Goal: Transaction & Acquisition: Purchase product/service

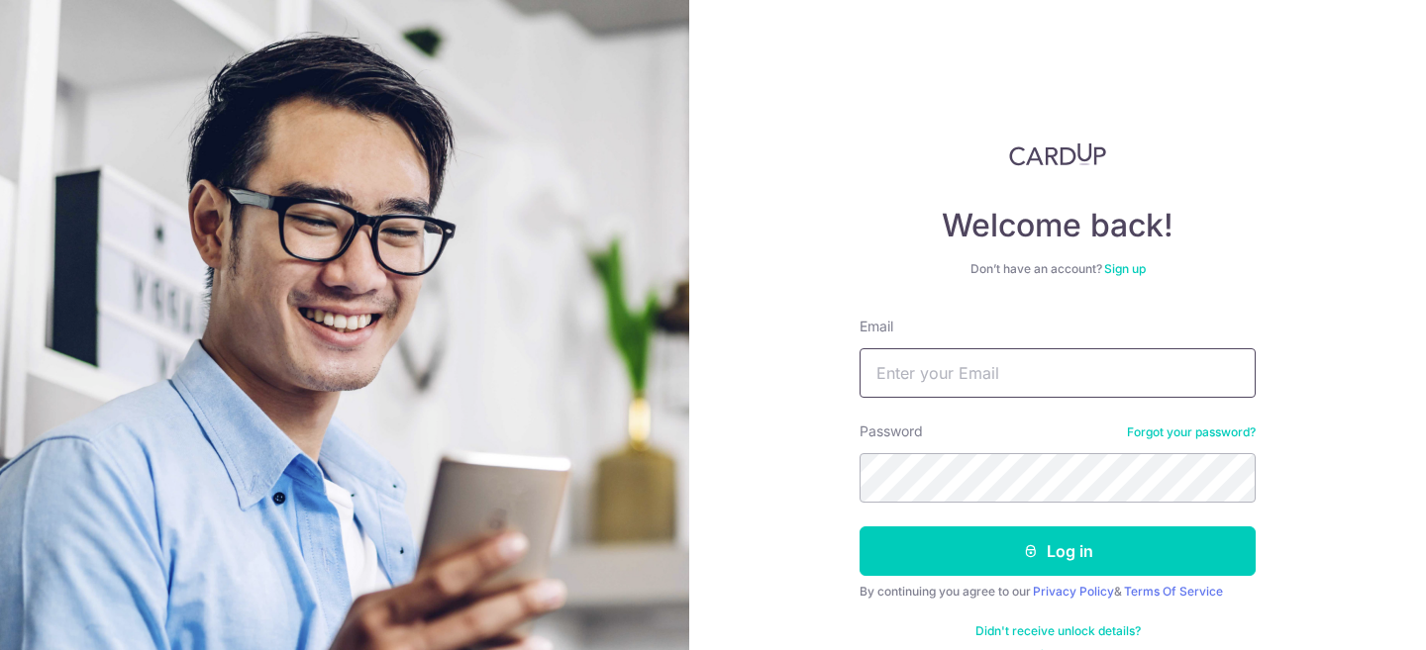
drag, startPoint x: 0, startPoint y: 0, endPoint x: 960, endPoint y: 390, distance: 1036.4
click at [960, 389] on input "Email" at bounding box center [1057, 372] width 396 height 49
type input "xr.ken.sg@gmail.com"
click at [859, 527] on button "Log in" at bounding box center [1057, 551] width 396 height 49
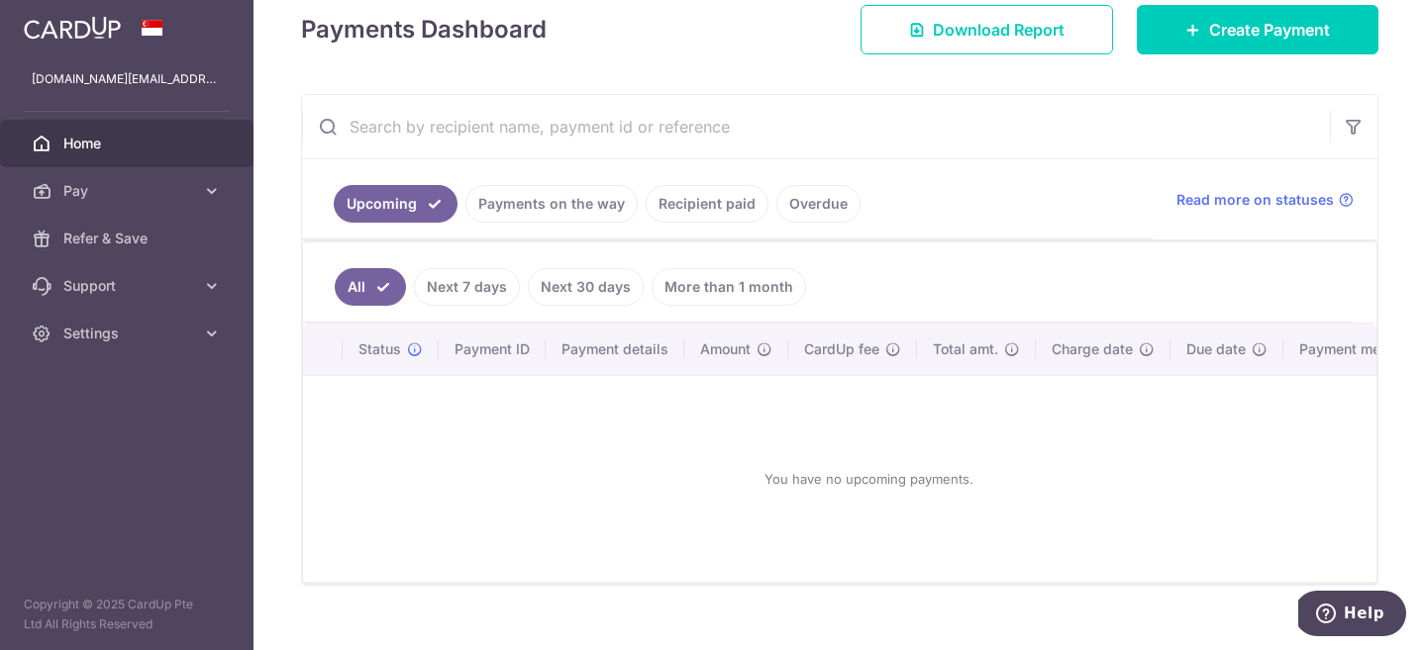
scroll to position [314, 0]
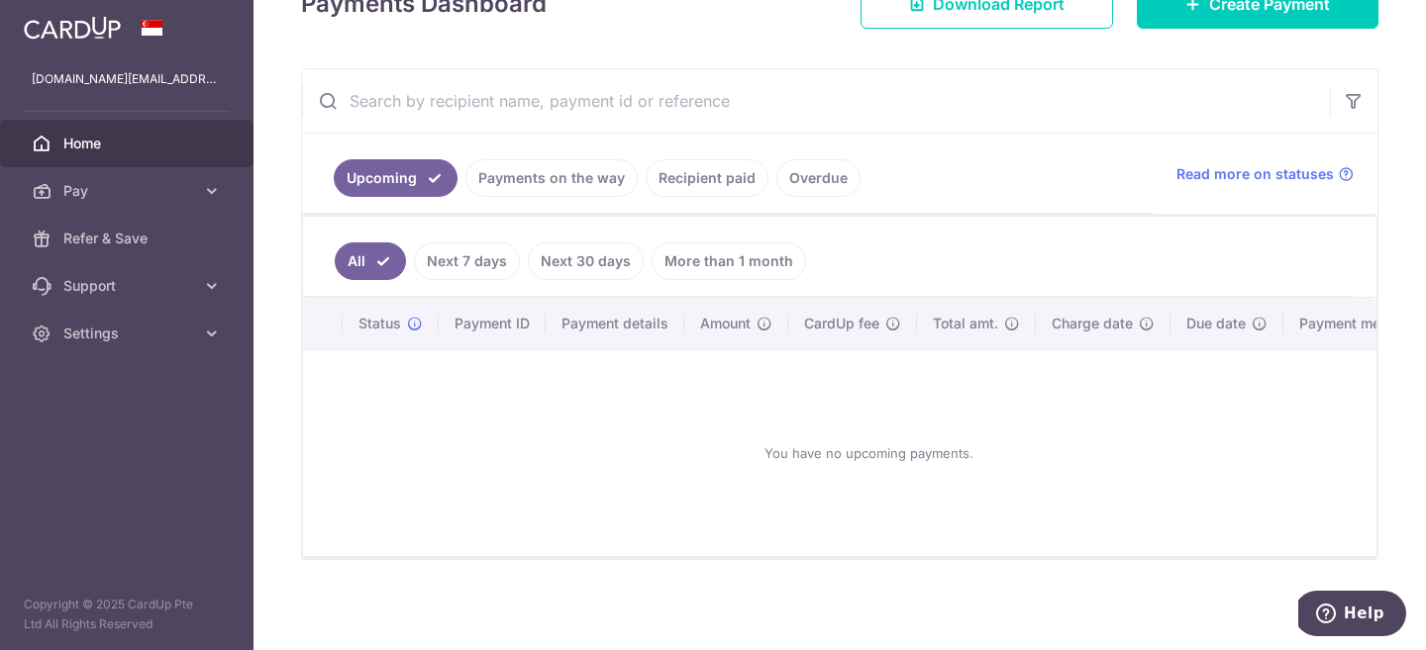
click at [490, 194] on link "Payments on the way" at bounding box center [551, 178] width 172 height 38
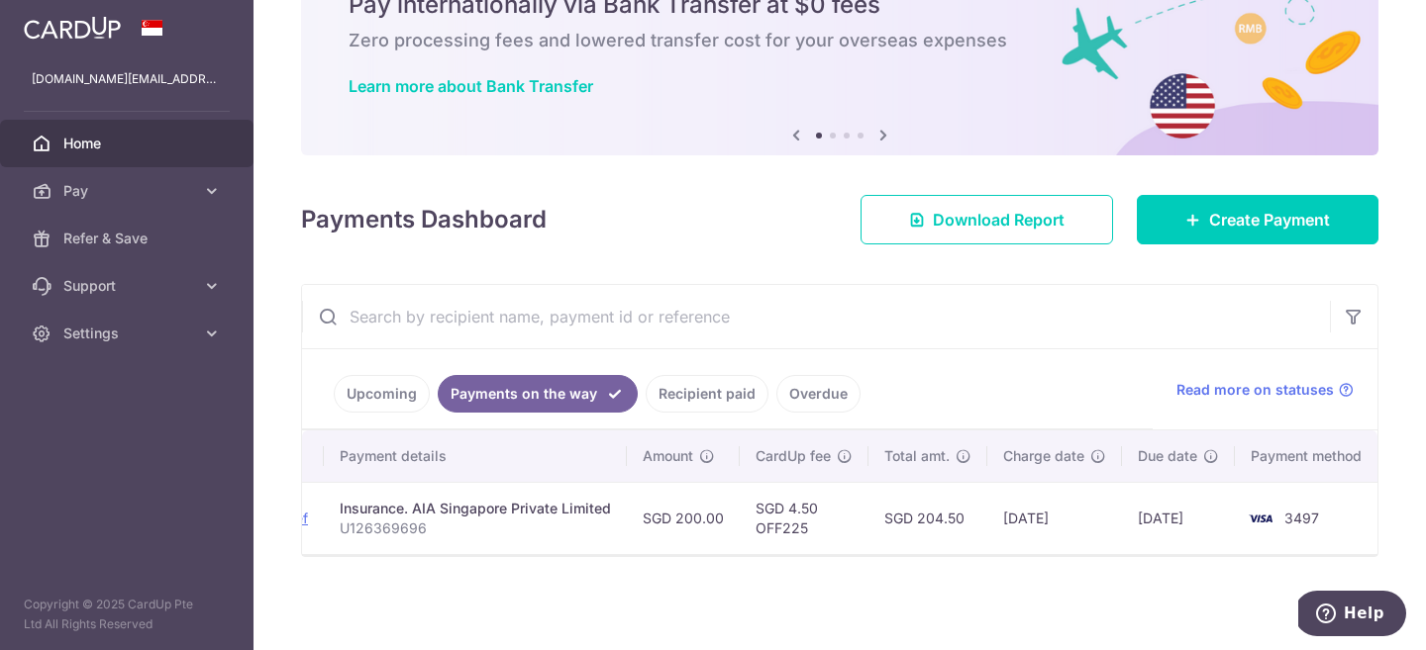
scroll to position [0, 353]
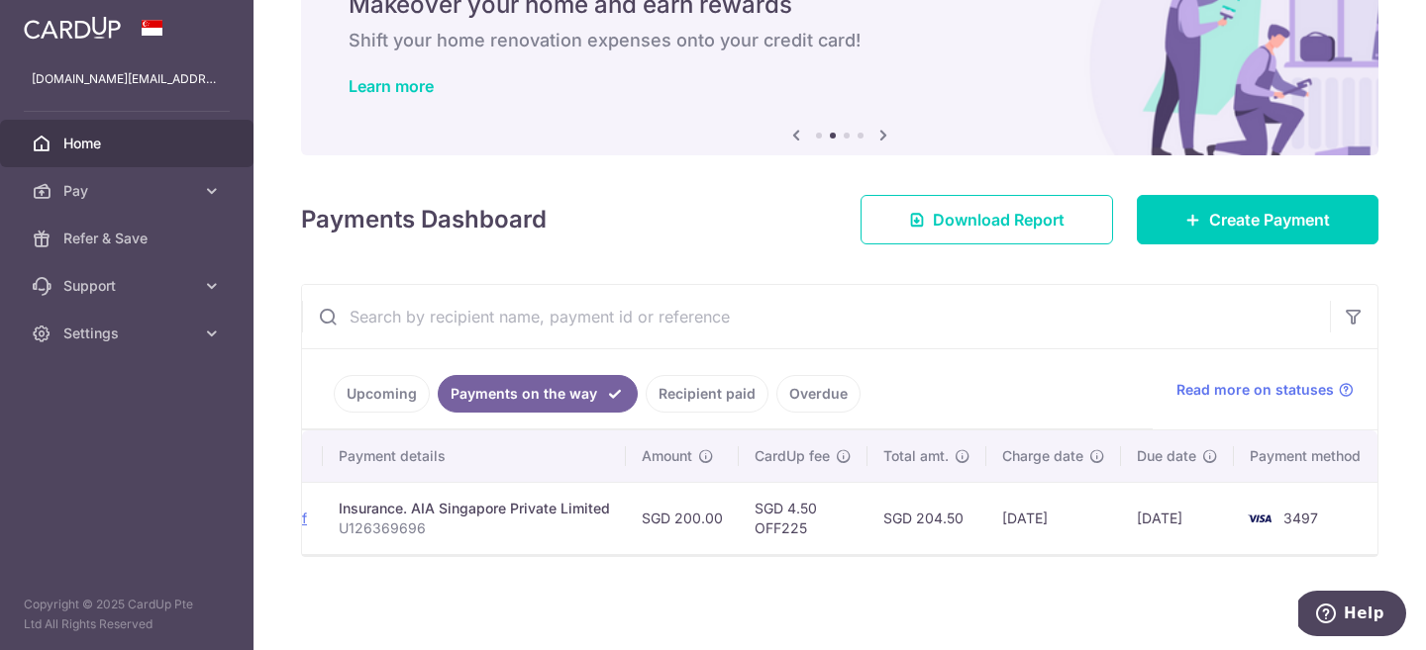
click at [701, 376] on link "Recipient paid" at bounding box center [706, 394] width 123 height 38
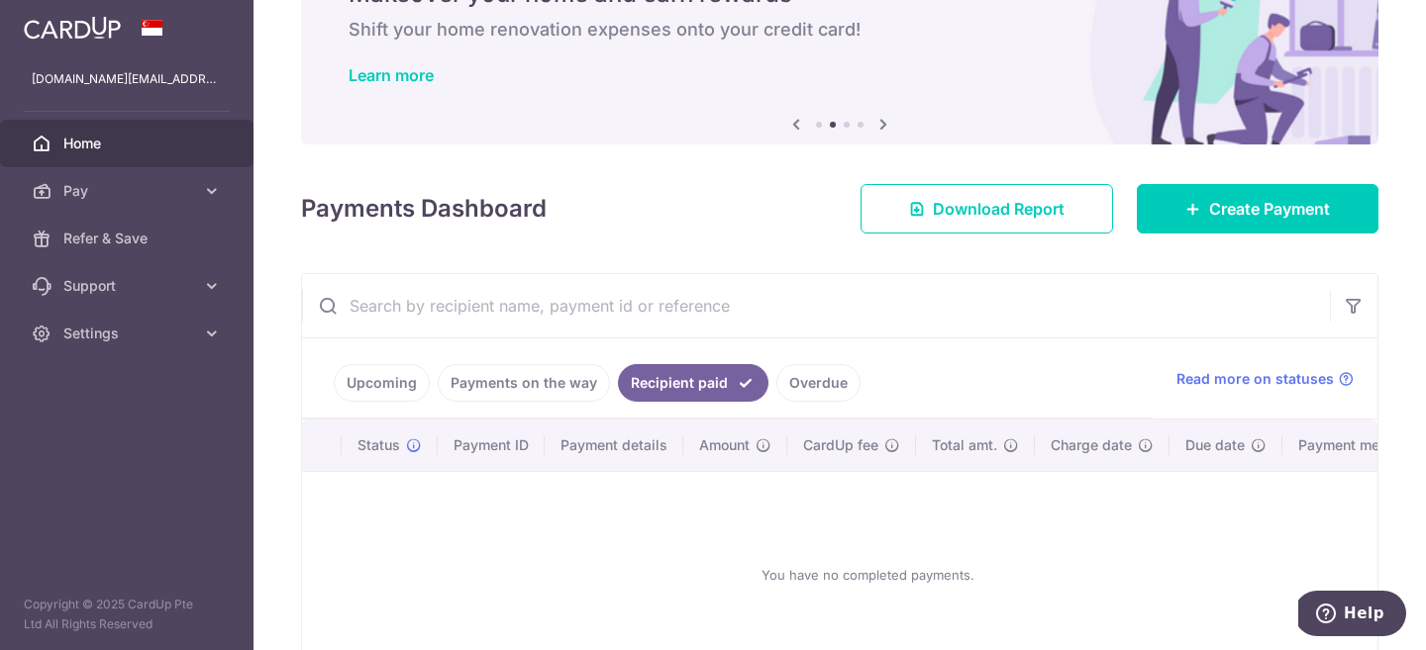
click at [810, 392] on link "Overdue" at bounding box center [818, 383] width 84 height 38
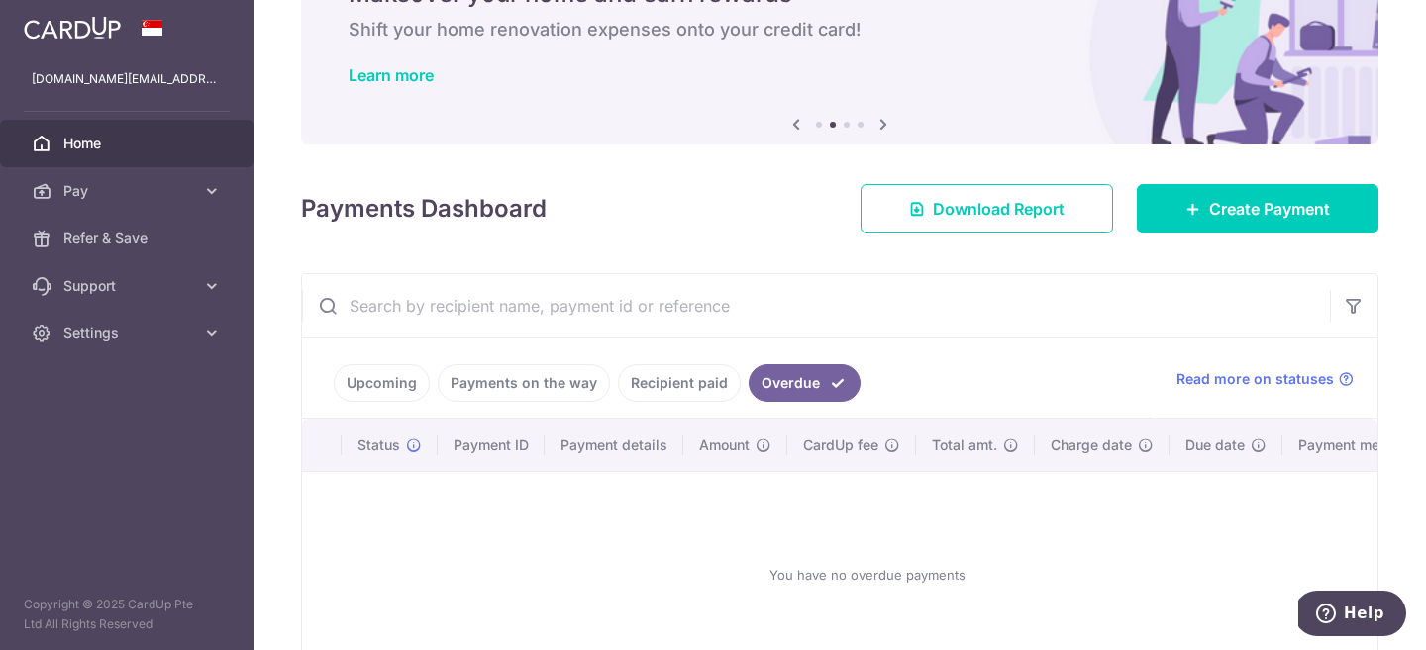
click at [701, 388] on link "Recipient paid" at bounding box center [679, 383] width 123 height 38
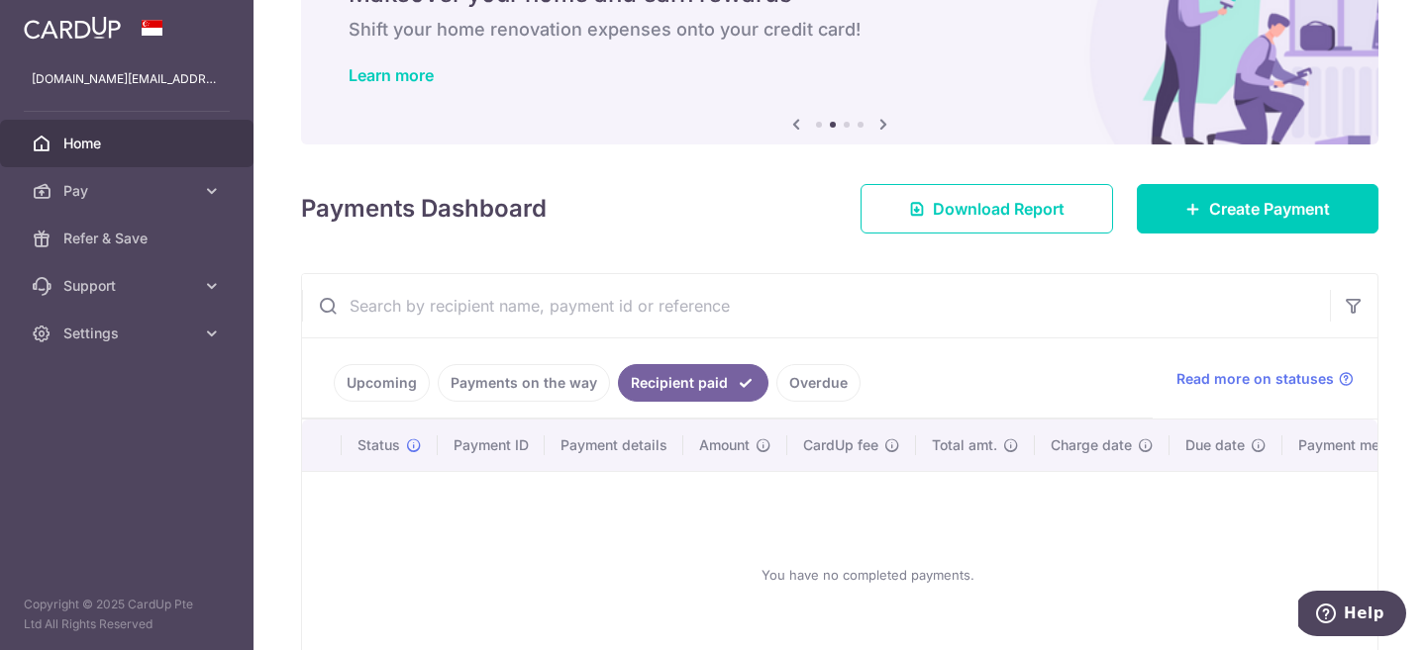
click at [542, 384] on link "Payments on the way" at bounding box center [524, 383] width 172 height 38
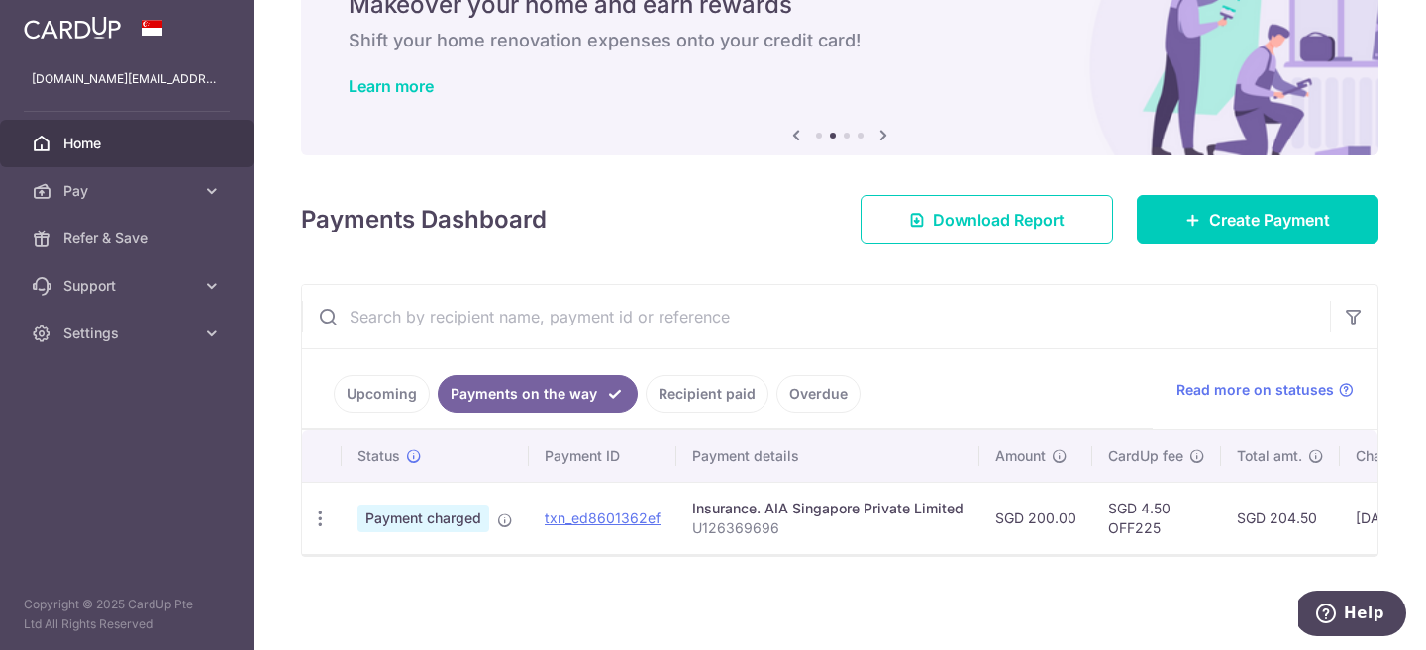
click at [388, 380] on link "Upcoming" at bounding box center [382, 394] width 96 height 38
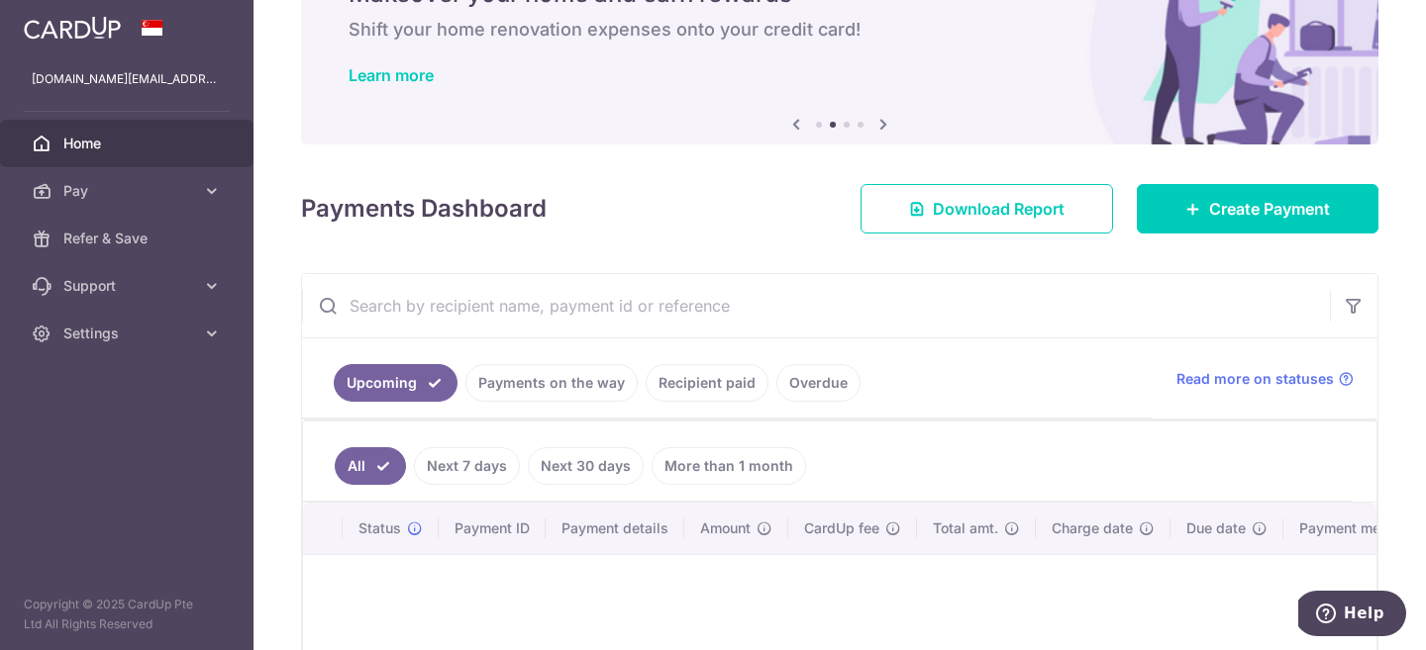
click at [548, 241] on div "× Pause Schedule Pause all future payments in this series Pause just this one p…" at bounding box center [839, 325] width 1172 height 650
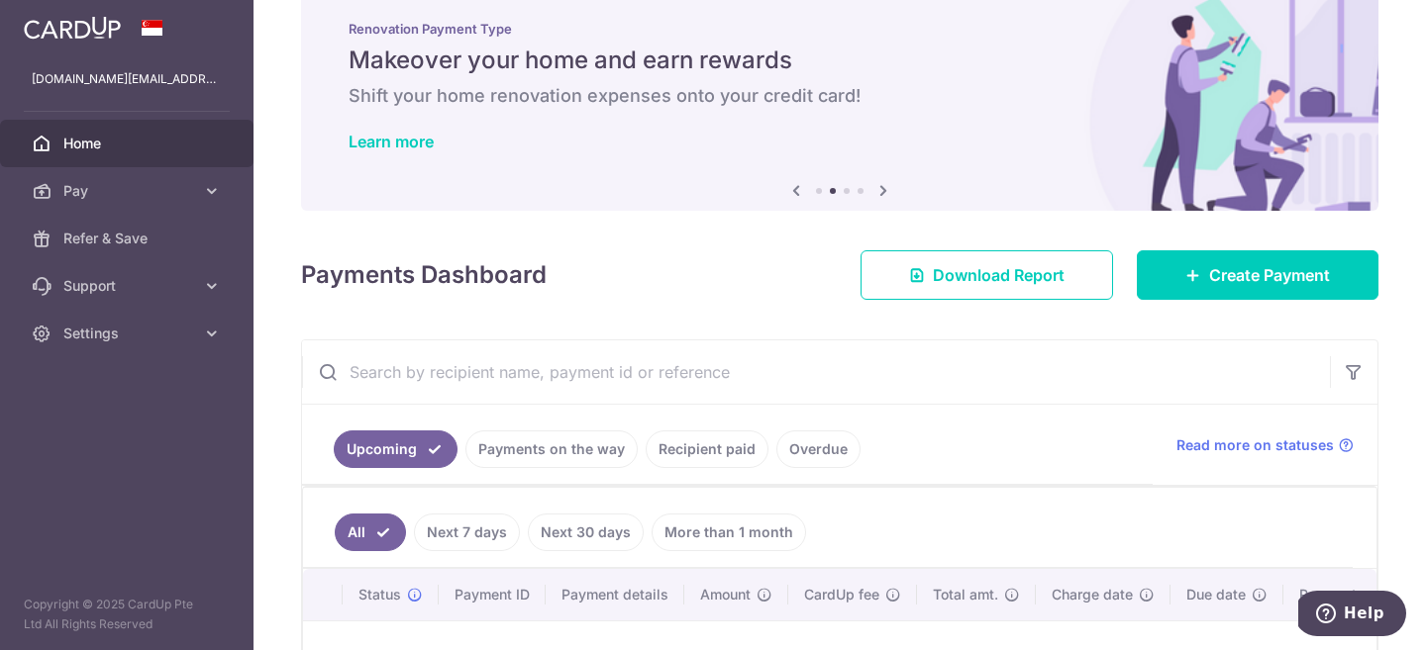
scroll to position [0, 0]
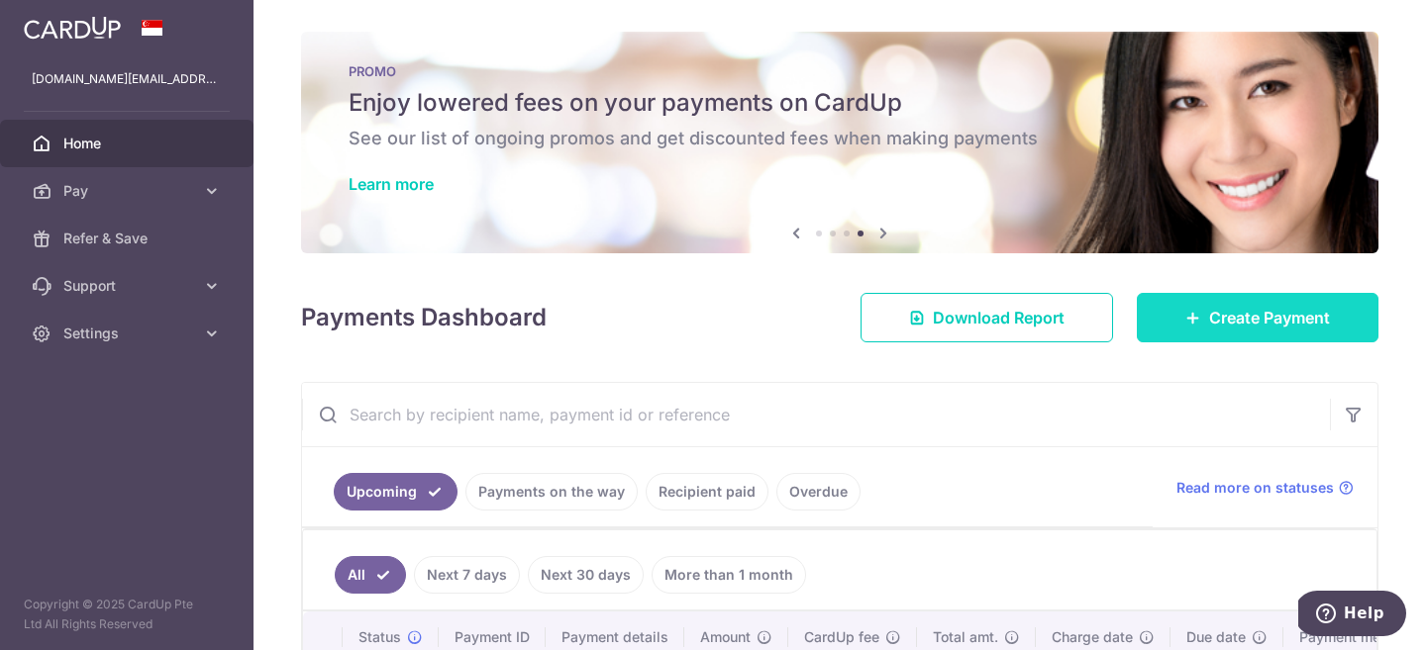
click at [1194, 330] on link "Create Payment" at bounding box center [1257, 317] width 242 height 49
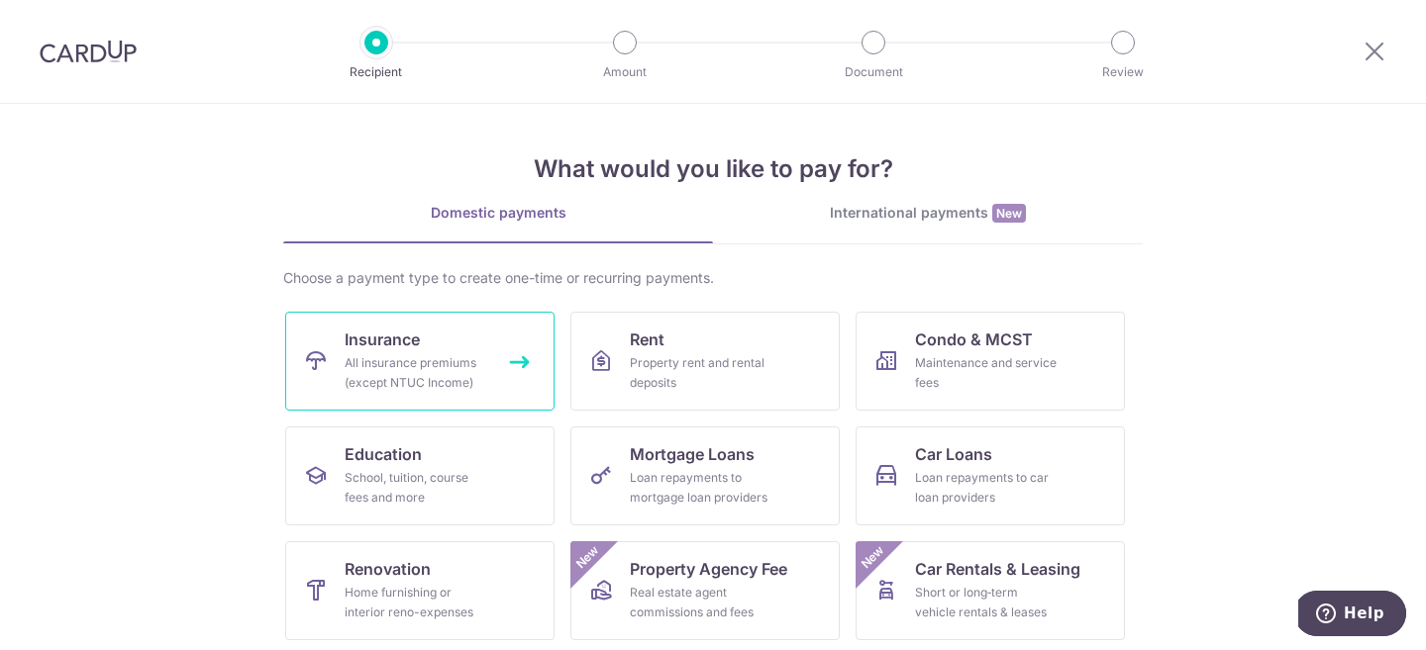
click at [496, 342] on link "Insurance All insurance premiums (except NTUC Income)" at bounding box center [419, 361] width 269 height 99
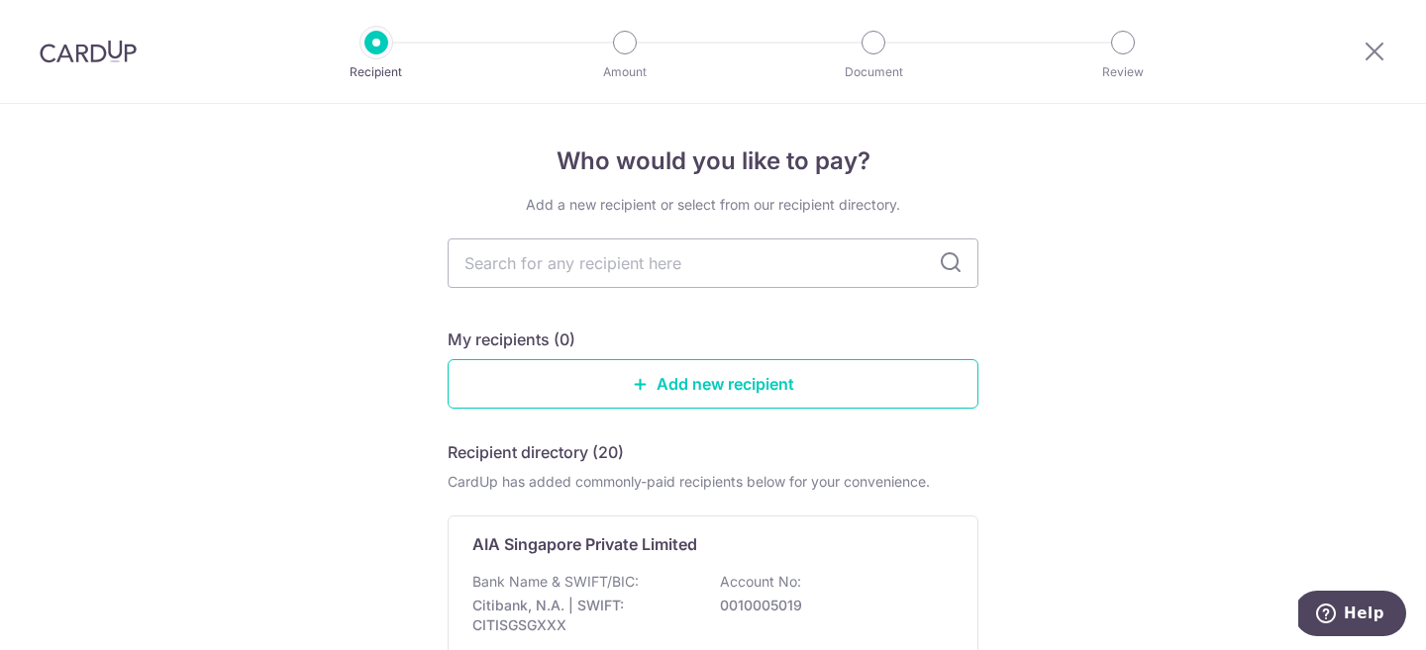
type input "a"
type input "AIA"
click at [923, 565] on div "AIA Singapore Private Limited Bank Name & SWIFT/BIC: Citibank, N.A. | SWIFT: CI…" at bounding box center [712, 607] width 531 height 183
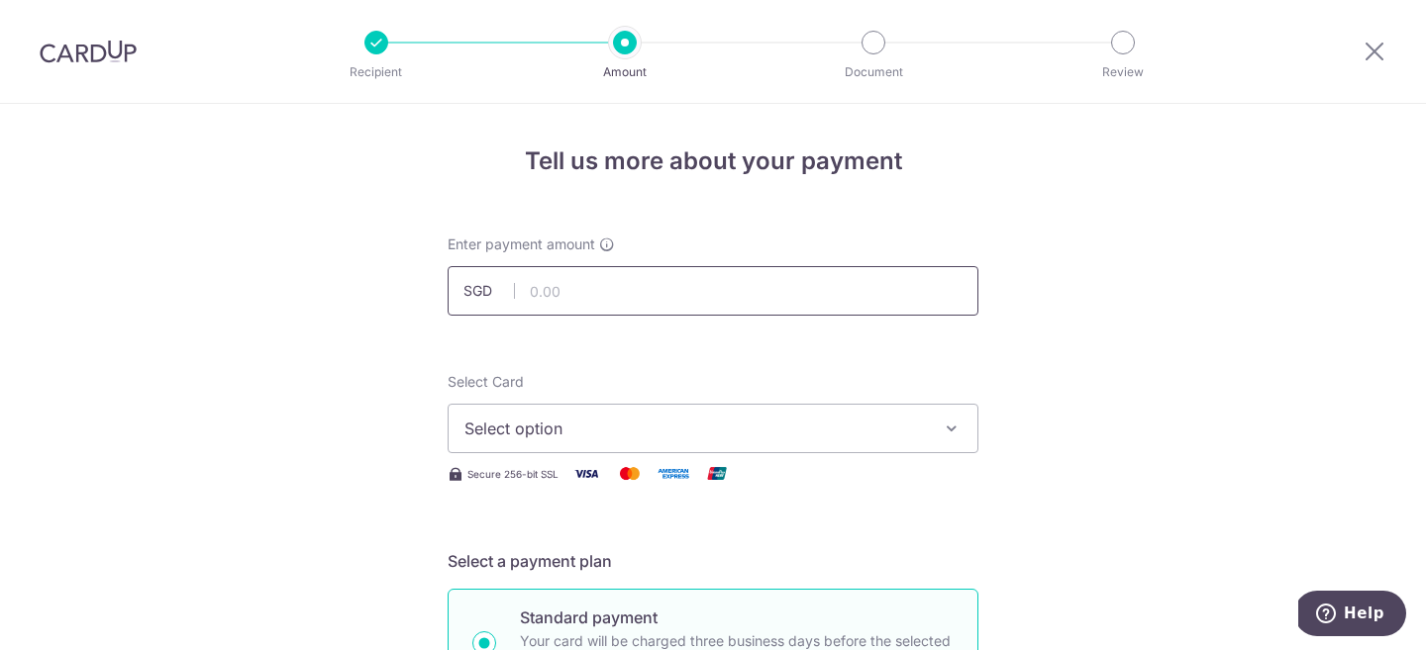
click at [778, 298] on input "text" at bounding box center [712, 290] width 531 height 49
type input "200.00"
click at [633, 427] on span "Select option" at bounding box center [694, 429] width 461 height 24
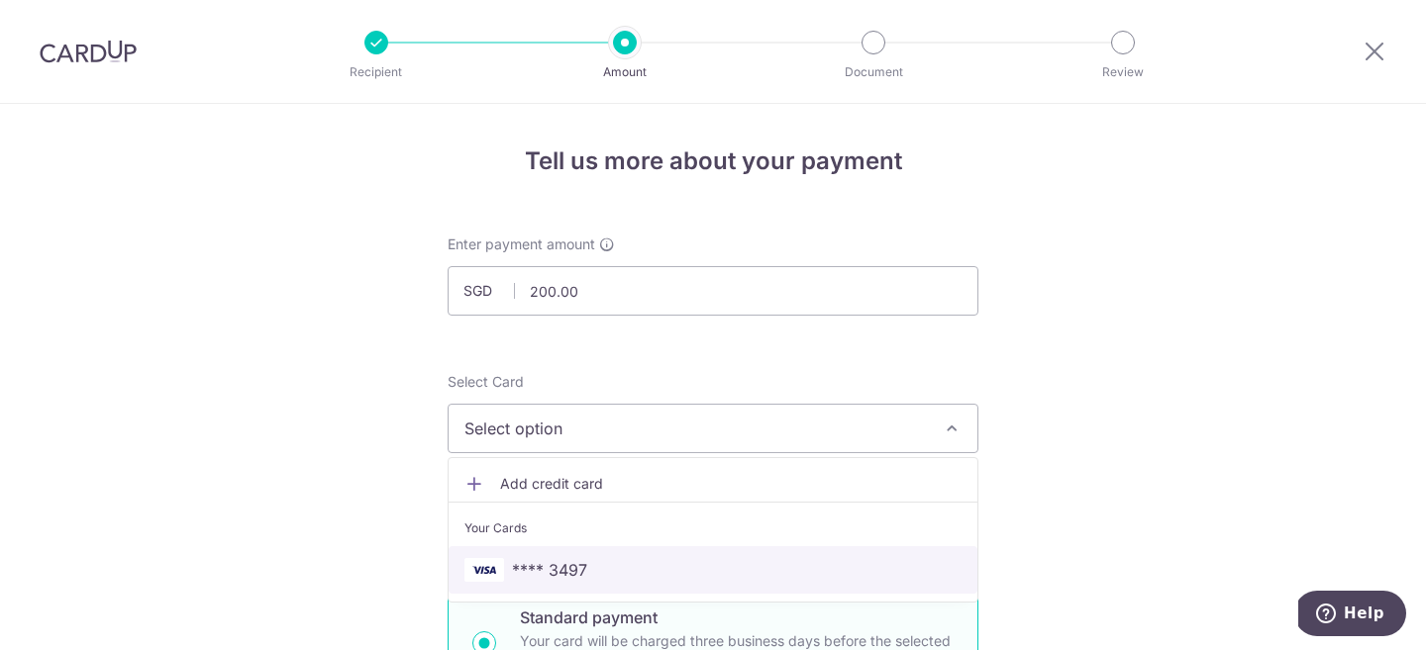
click at [617, 558] on span "**** 3497" at bounding box center [712, 570] width 497 height 24
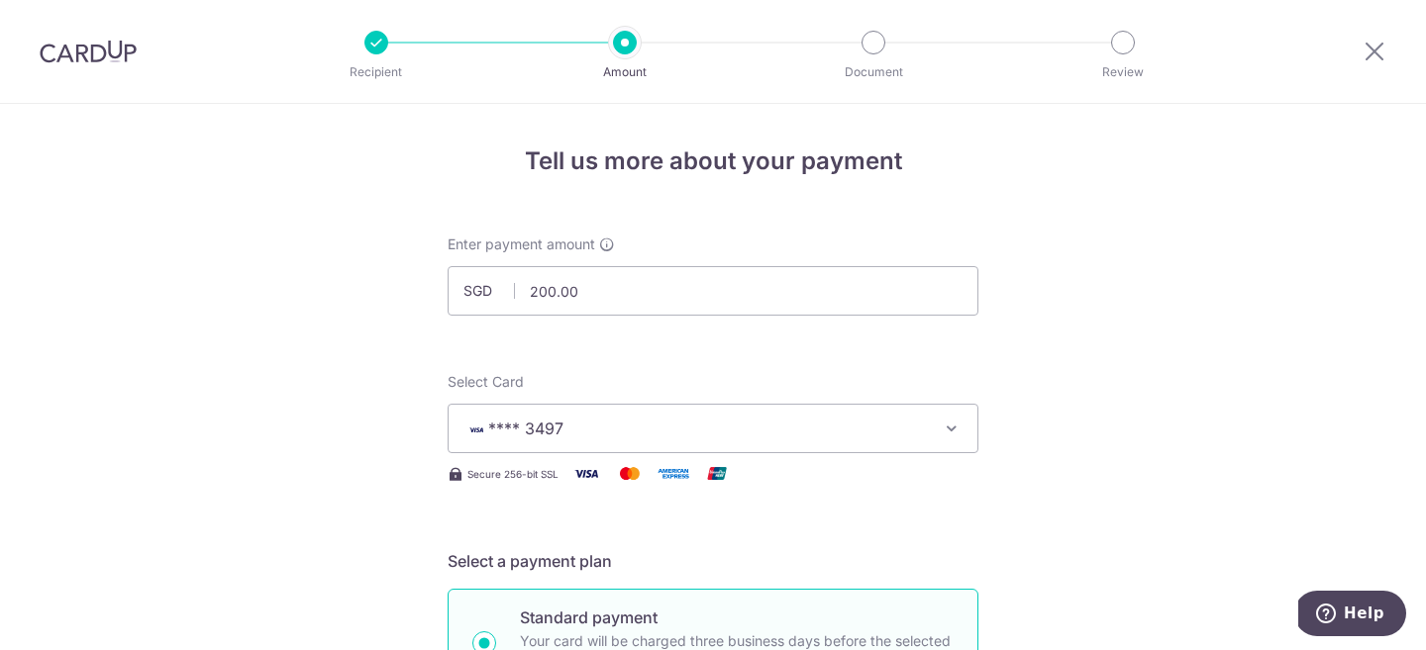
click at [657, 443] on button "**** 3497" at bounding box center [712, 428] width 531 height 49
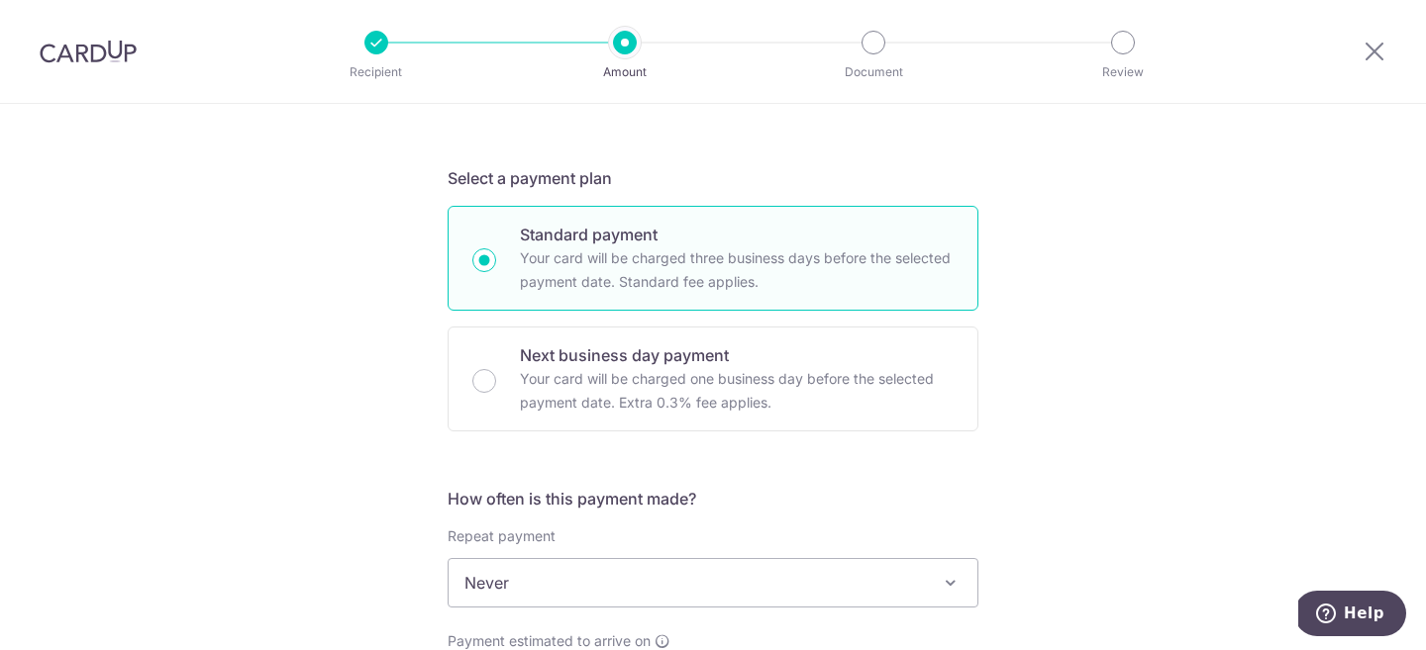
scroll to position [541, 0]
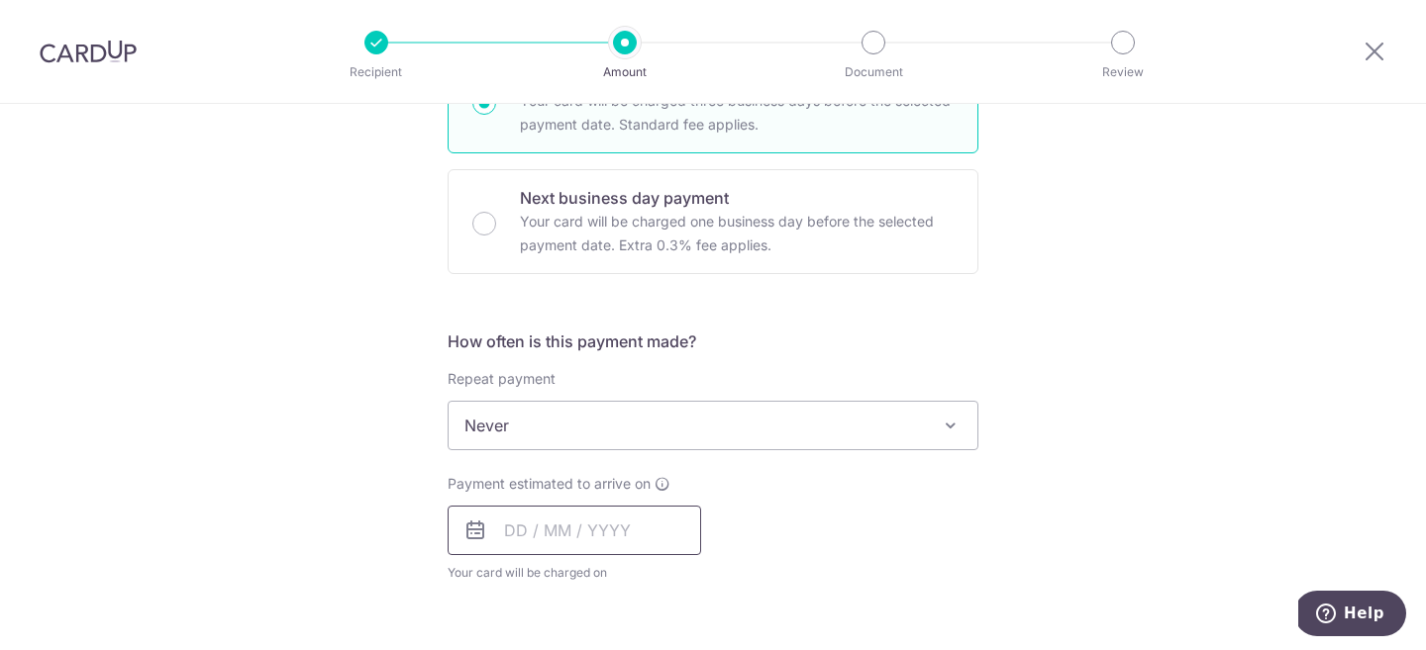
click at [500, 521] on input "text" at bounding box center [573, 530] width 253 height 49
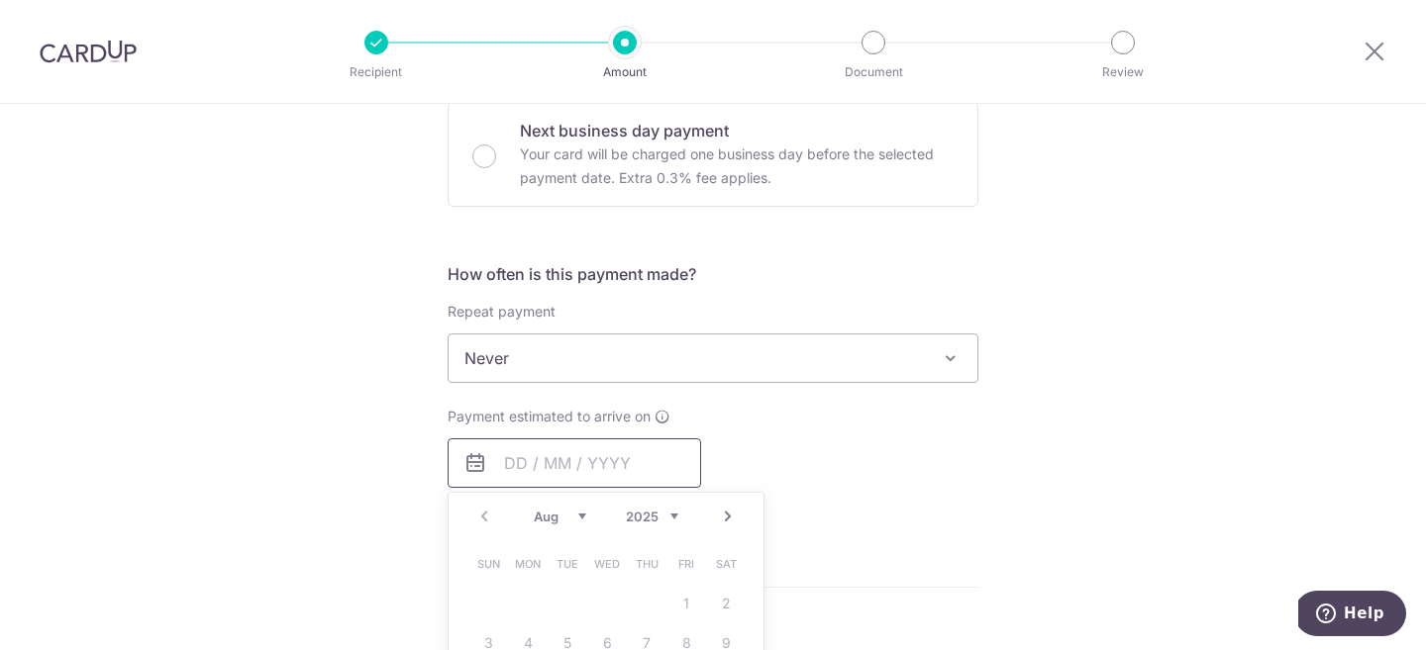
scroll to position [720, 0]
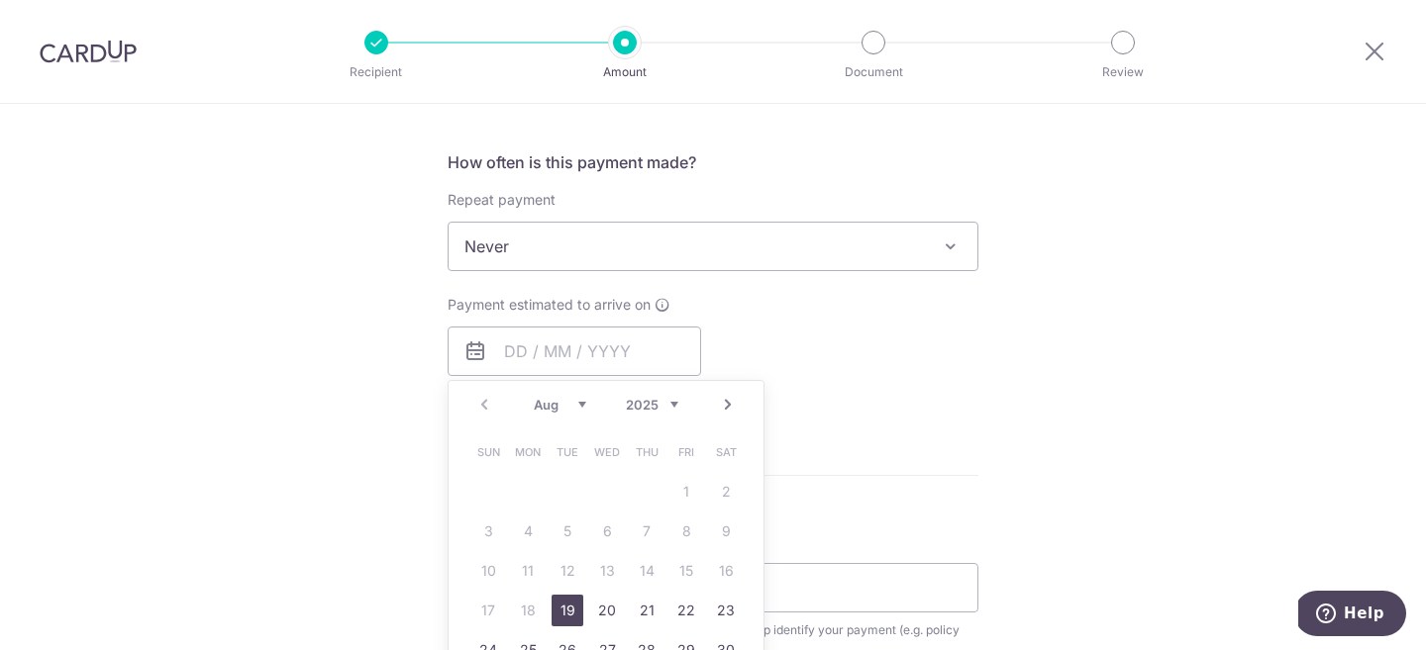
click at [564, 601] on link "19" at bounding box center [567, 611] width 32 height 32
type input "19/08/2025"
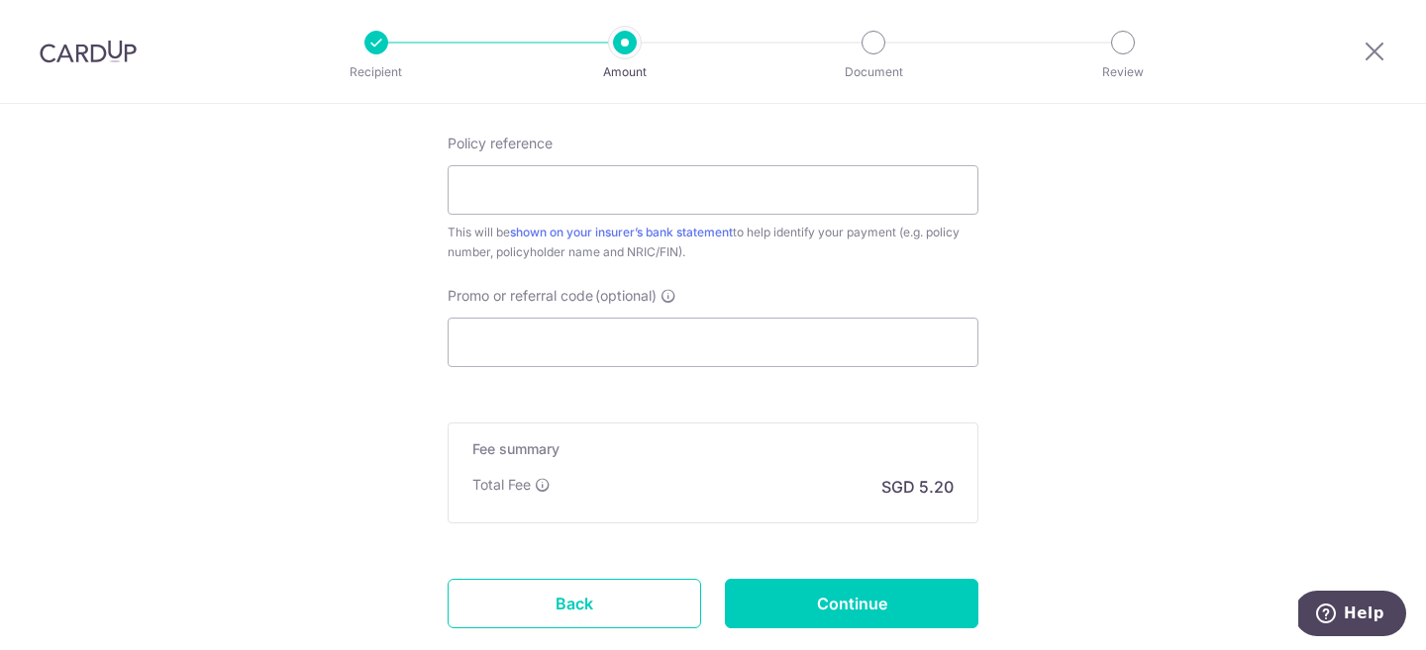
scroll to position [1201, 0]
click at [633, 183] on input "Policy reference" at bounding box center [712, 187] width 531 height 49
type input "XXX"
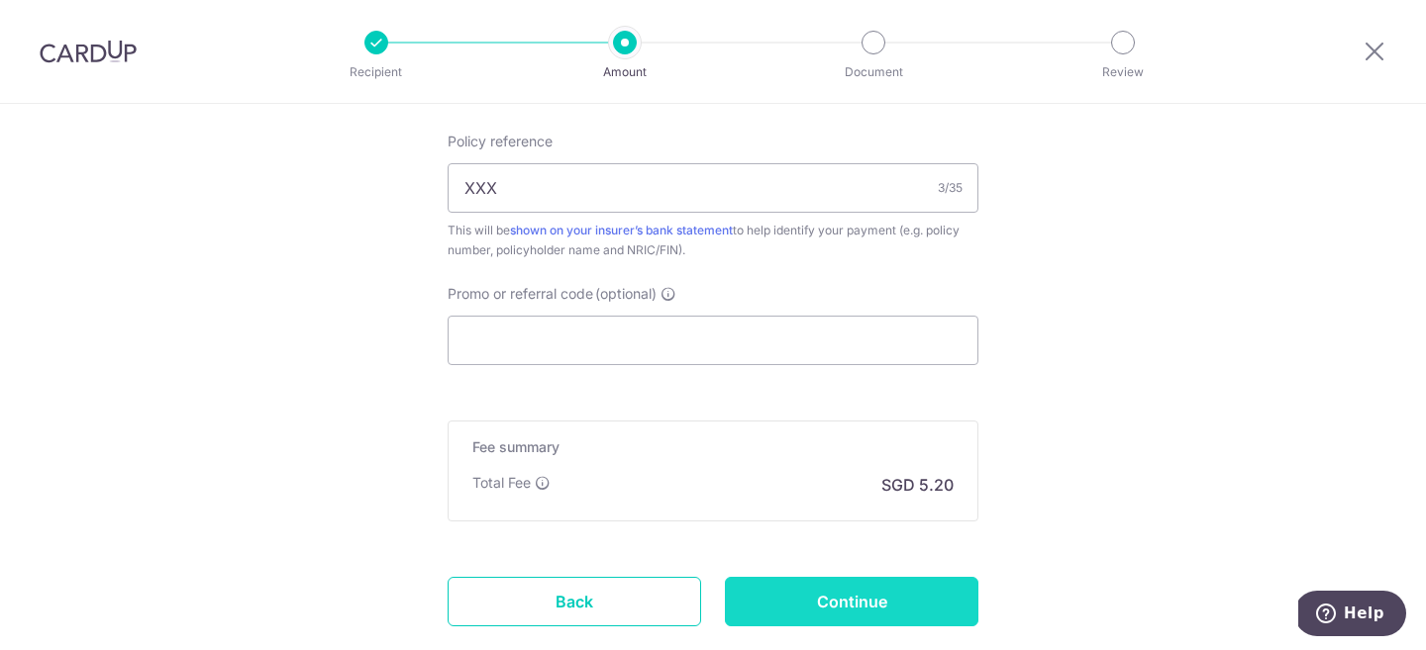
click at [869, 580] on input "Continue" at bounding box center [851, 601] width 253 height 49
type input "Create Schedule"
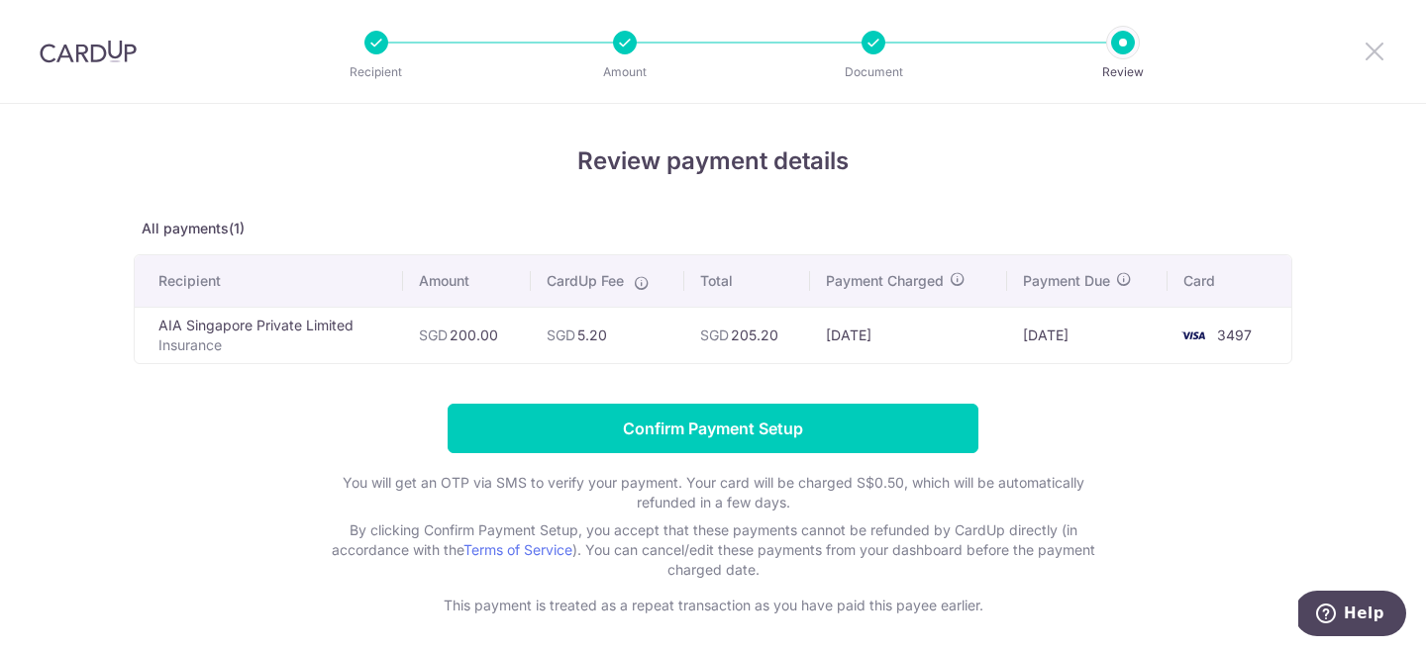
click at [1383, 44] on icon at bounding box center [1374, 51] width 24 height 25
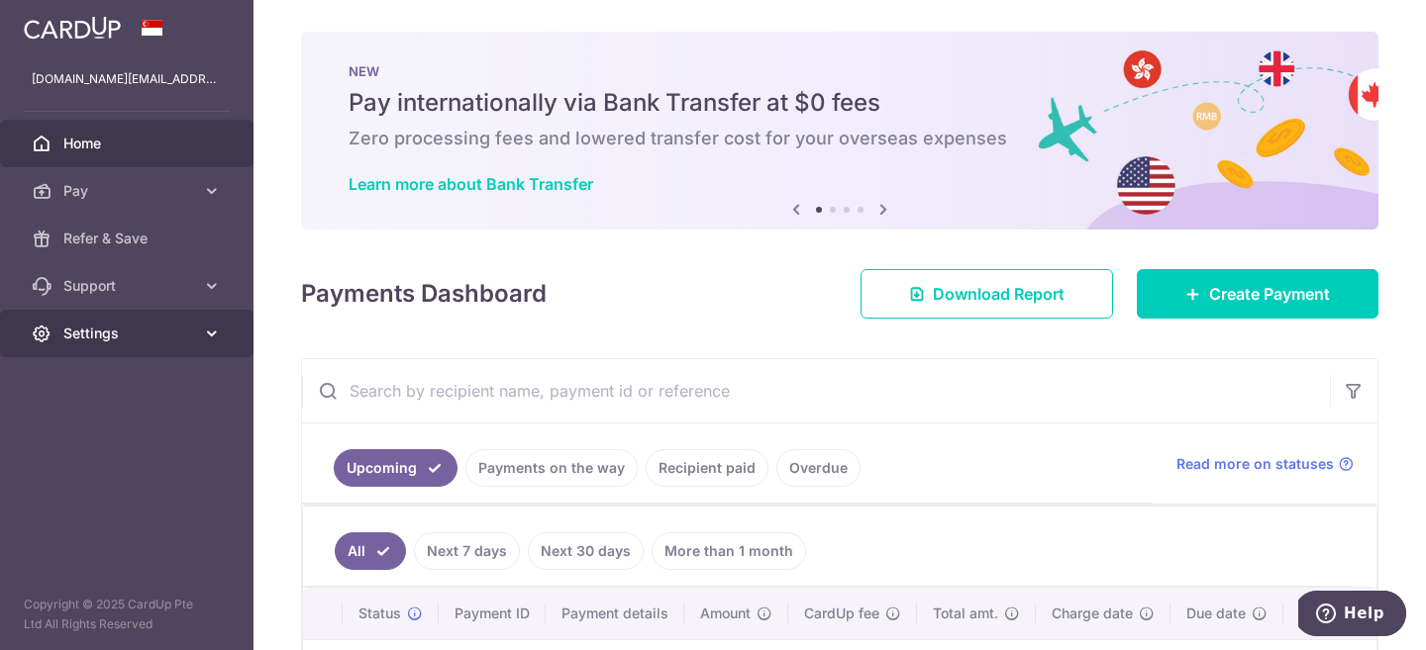
click at [151, 346] on link "Settings" at bounding box center [126, 334] width 253 height 48
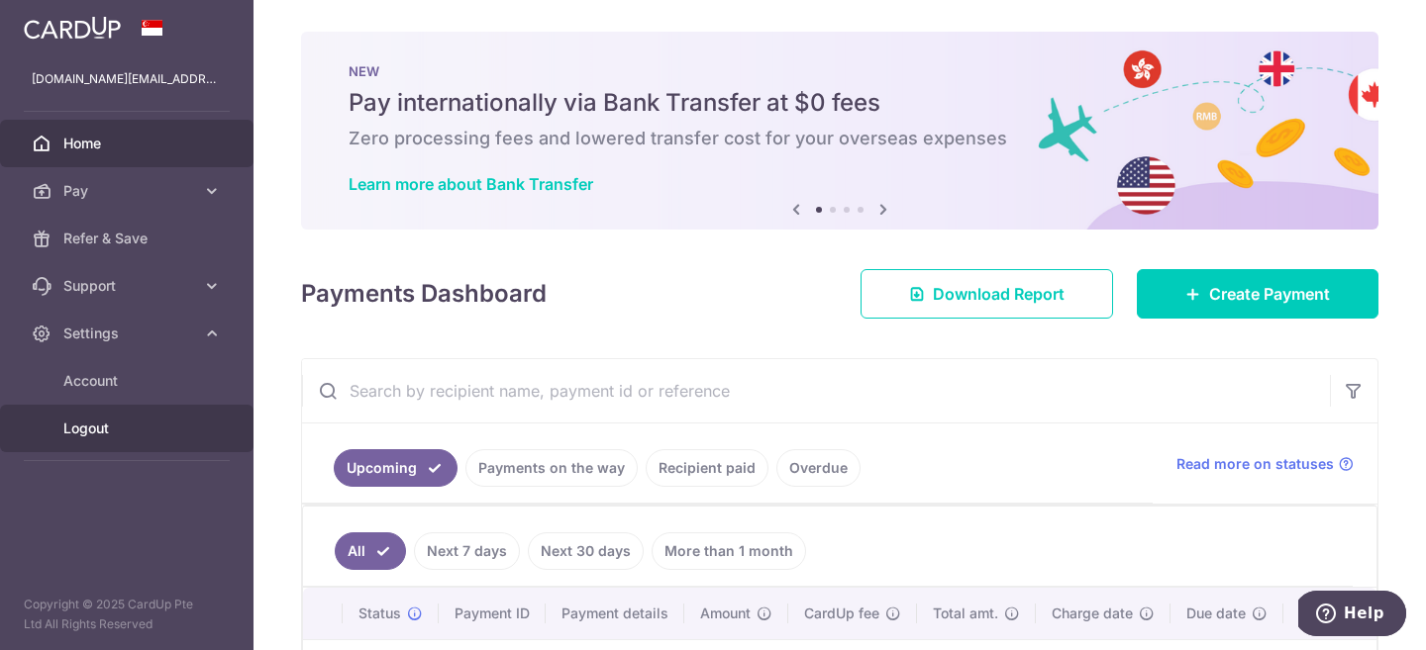
click at [124, 431] on span "Logout" at bounding box center [128, 429] width 131 height 20
